Goal: Task Accomplishment & Management: Manage account settings

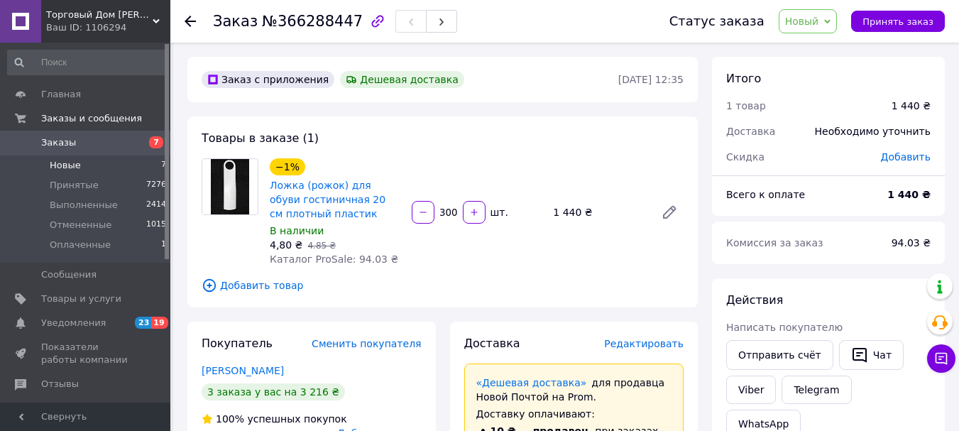
click at [68, 163] on span "Новые" at bounding box center [65, 165] width 31 height 13
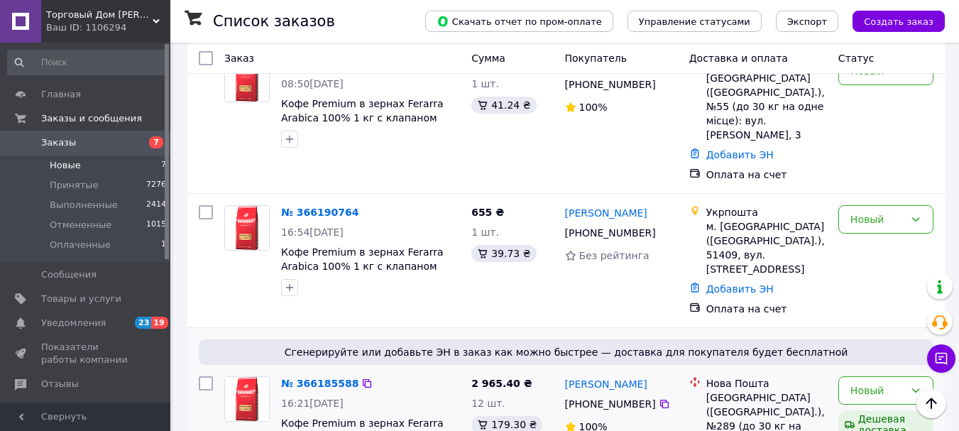
scroll to position [442, 0]
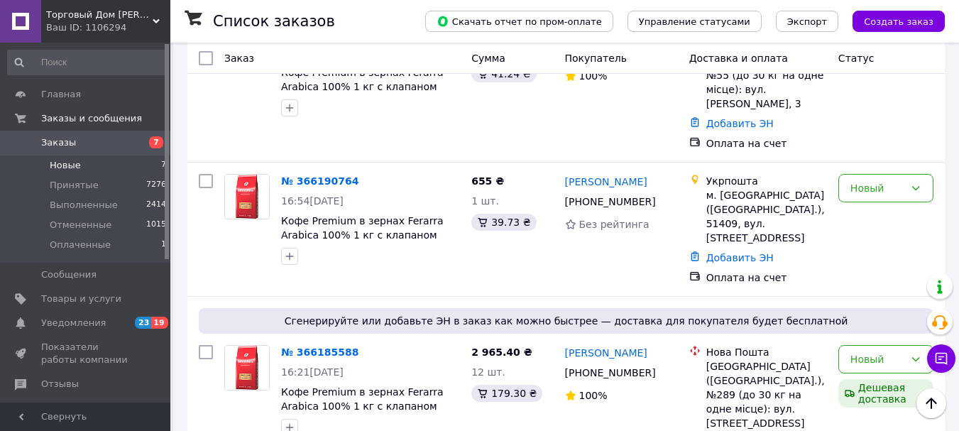
click at [66, 163] on span "Новые" at bounding box center [65, 165] width 31 height 13
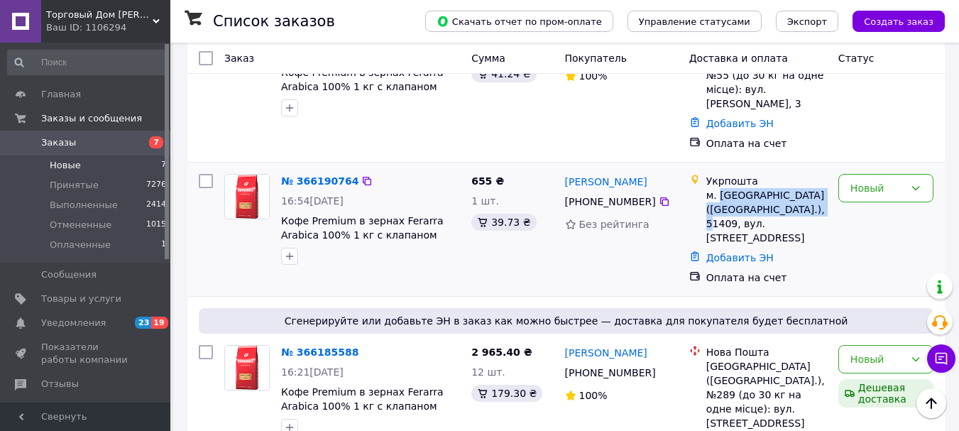
drag, startPoint x: 717, startPoint y: 182, endPoint x: 735, endPoint y: 211, distance: 33.9
click at [735, 211] on div "м. [GEOGRAPHIC_DATA] ([GEOGRAPHIC_DATA].), 51409, вул. [STREET_ADDRESS]" at bounding box center [766, 216] width 121 height 57
copy div "Павлоград ([GEOGRAPHIC_DATA].), 51409,"
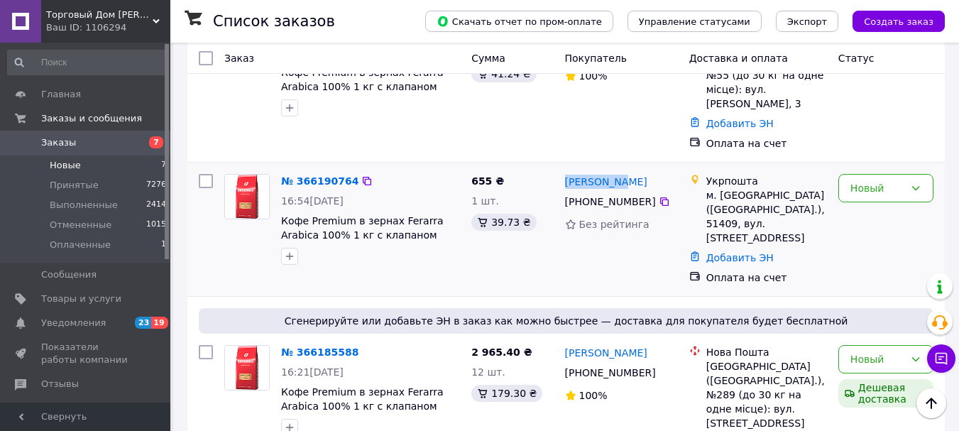
drag, startPoint x: 623, startPoint y: 169, endPoint x: 563, endPoint y: 172, distance: 59.7
click at [563, 172] on div "[PERSON_NAME]" at bounding box center [621, 181] width 116 height 18
copy link "[PERSON_NAME]"
drag, startPoint x: 648, startPoint y: 189, endPoint x: 581, endPoint y: 191, distance: 66.7
click at [581, 193] on div "[PHONE_NUMBER]" at bounding box center [621, 201] width 116 height 17
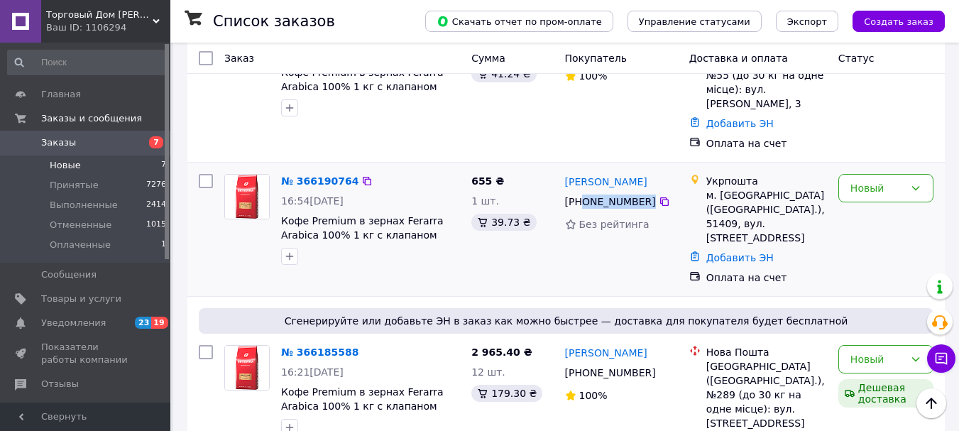
copy div "0 93 304 44 80"
